Goal: Task Accomplishment & Management: Use online tool/utility

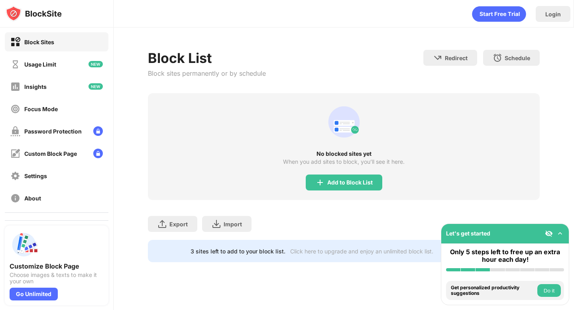
click at [448, 35] on html "Block Sites Usage Limit Insights Focus Mode Password Protection Custom Block Pa…" at bounding box center [287, 155] width 574 height 310
click at [346, 179] on div "Add to Block List" at bounding box center [349, 182] width 45 height 6
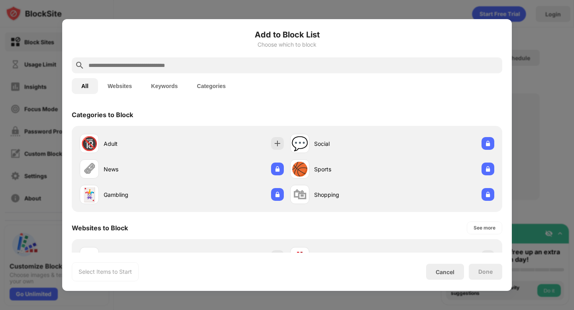
click at [218, 66] on input "text" at bounding box center [293, 66] width 411 height 10
type input "*"
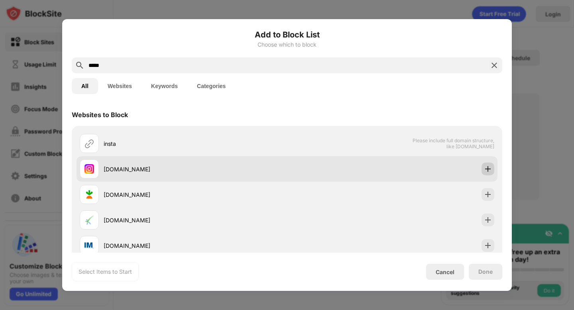
type input "*****"
click at [487, 172] on img at bounding box center [488, 169] width 8 height 8
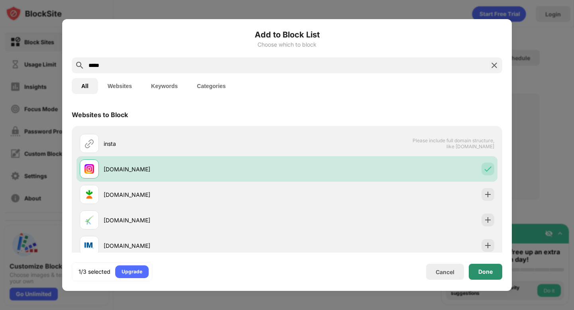
click at [489, 279] on div "Done" at bounding box center [485, 272] width 33 height 16
